Goal: Check status: Check status

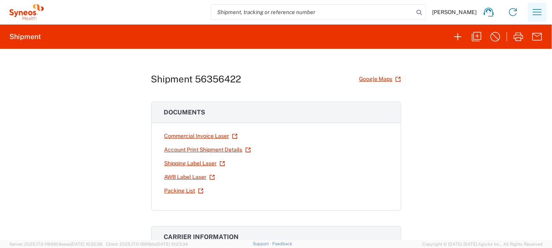
click at [534, 13] on icon "button" at bounding box center [536, 12] width 12 height 12
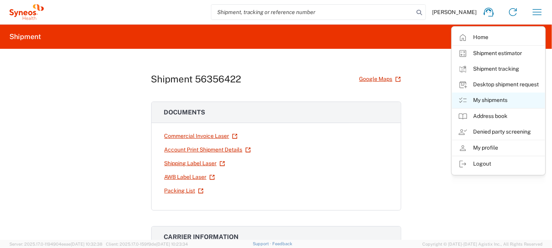
click at [484, 97] on link "My shipments" at bounding box center [498, 101] width 93 height 16
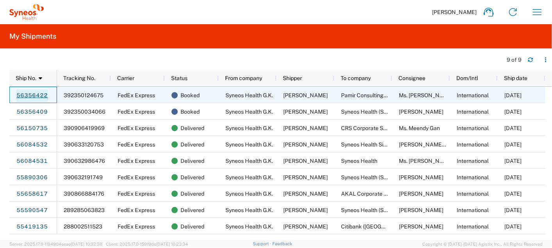
click at [31, 94] on link "56356422" at bounding box center [32, 95] width 32 height 12
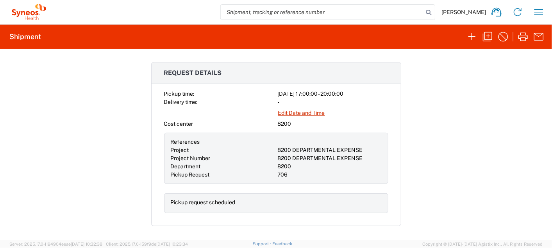
scroll to position [260, 0]
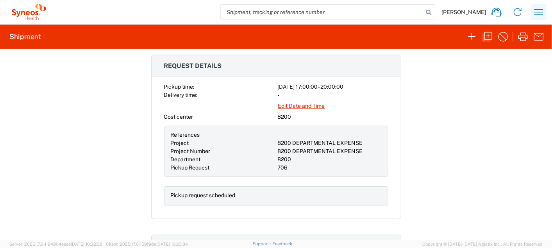
click at [540, 11] on icon "button" at bounding box center [538, 12] width 12 height 12
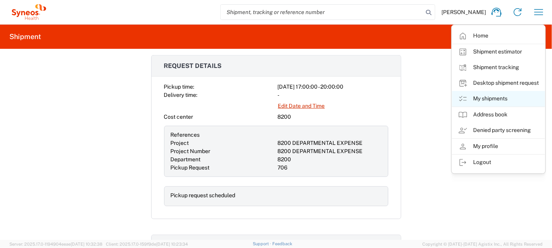
click at [482, 98] on link "My shipments" at bounding box center [498, 99] width 93 height 16
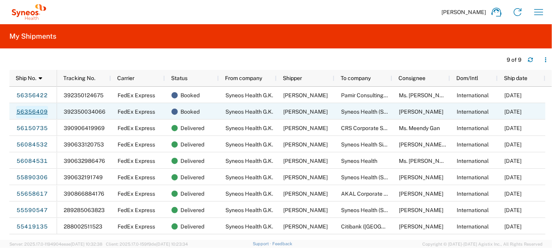
click at [30, 111] on link "56356409" at bounding box center [32, 112] width 32 height 12
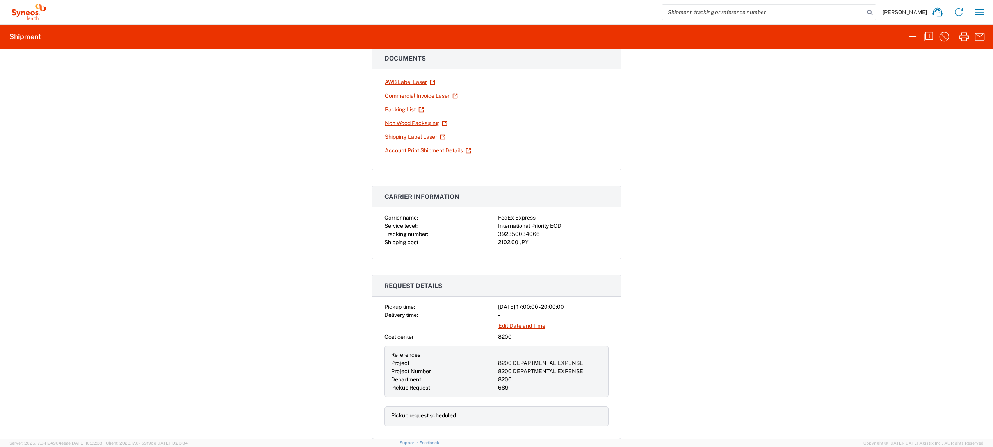
scroll to position [20, 0]
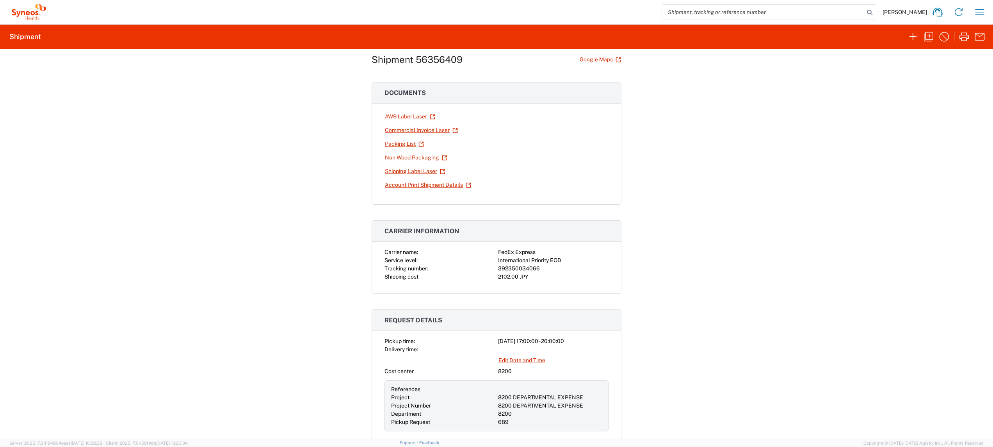
click at [127, 247] on div "Shipment 56356409 Google Maps Documents AWB Label Laser Commercial Invoice Lase…" at bounding box center [496, 244] width 993 height 390
click at [551, 10] on icon "button" at bounding box center [979, 12] width 12 height 12
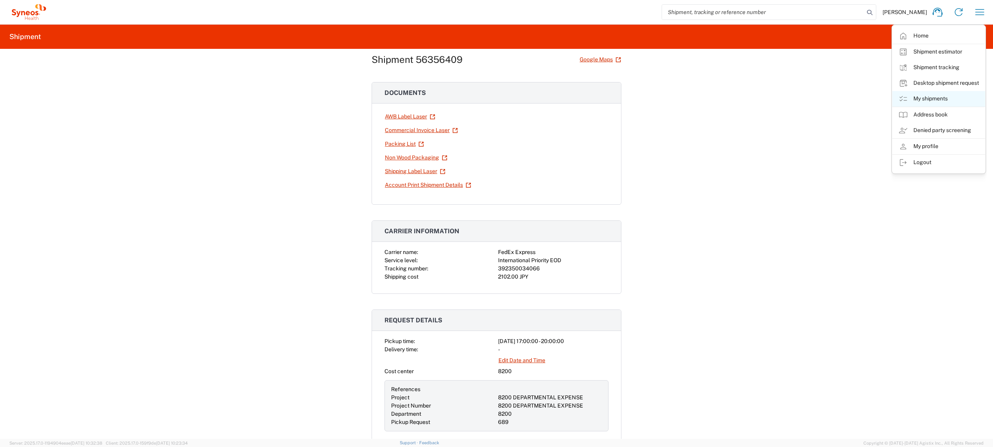
click at [551, 97] on link "My shipments" at bounding box center [938, 99] width 93 height 16
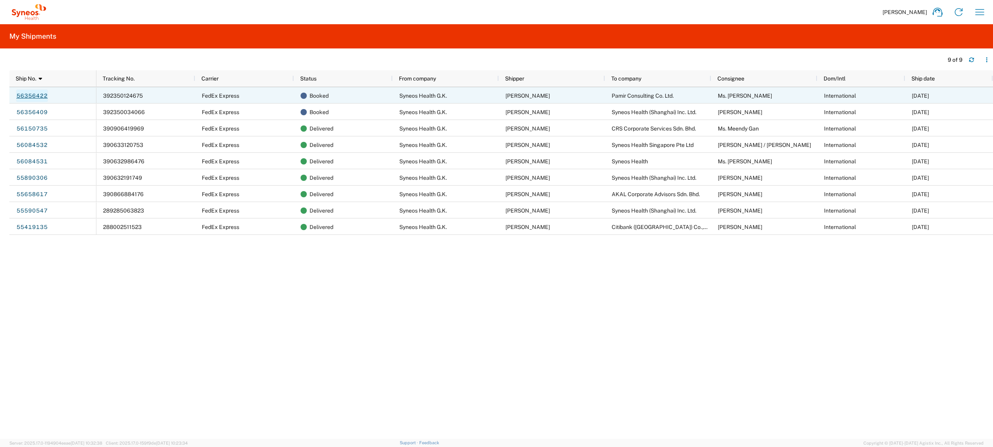
click at [42, 94] on link "56356422" at bounding box center [32, 95] width 32 height 12
